Goal: Browse casually

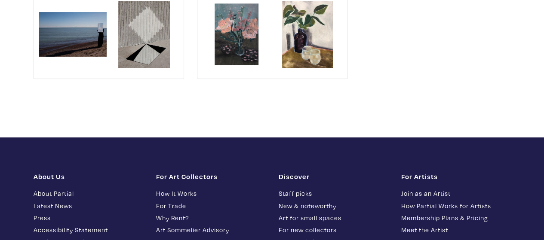
scroll to position [9919, 0]
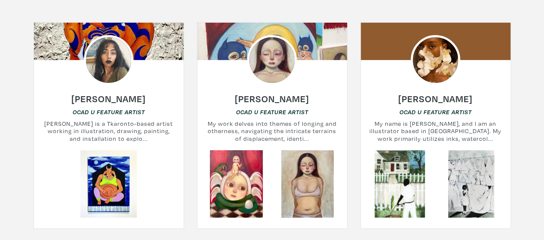
scroll to position [6206, 0]
